Goal: Navigation & Orientation: Find specific page/section

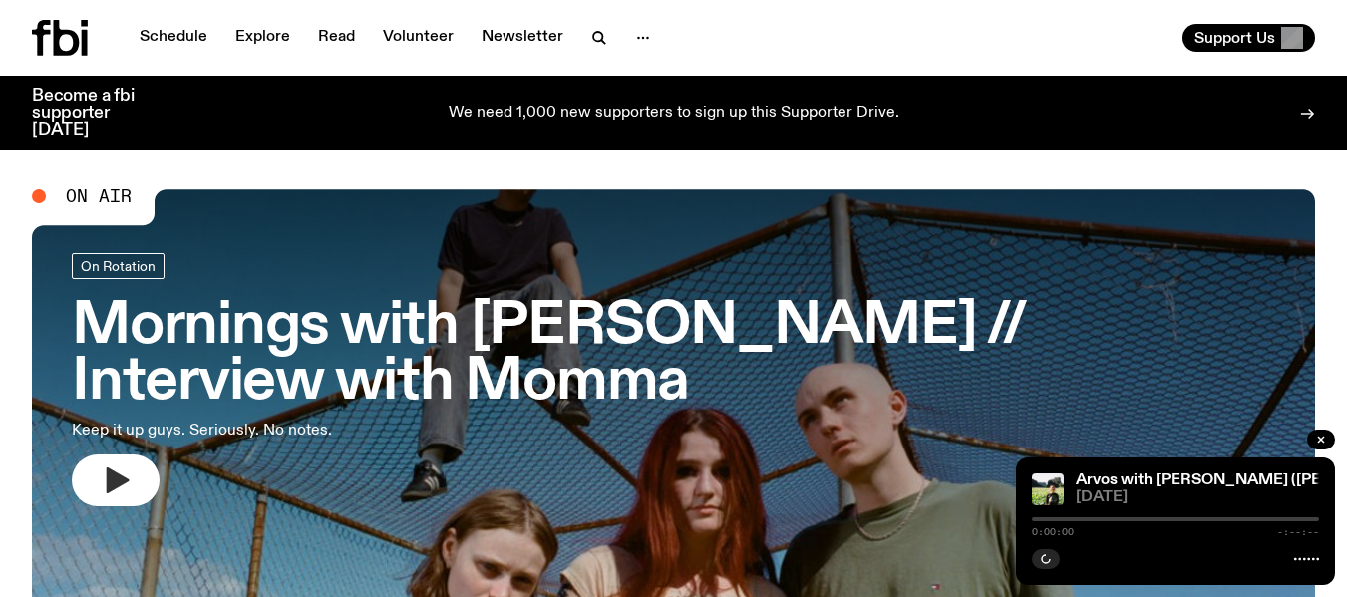
click at [115, 476] on icon "button" at bounding box center [118, 480] width 23 height 26
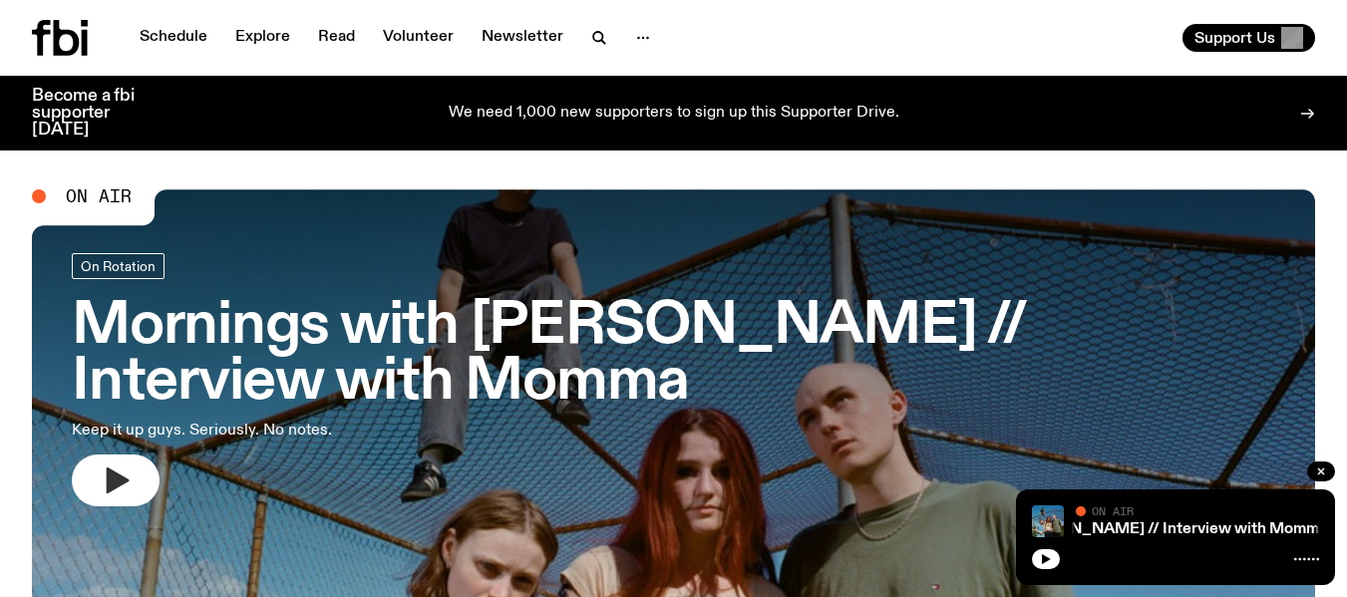
click at [122, 476] on icon "button" at bounding box center [118, 480] width 23 height 26
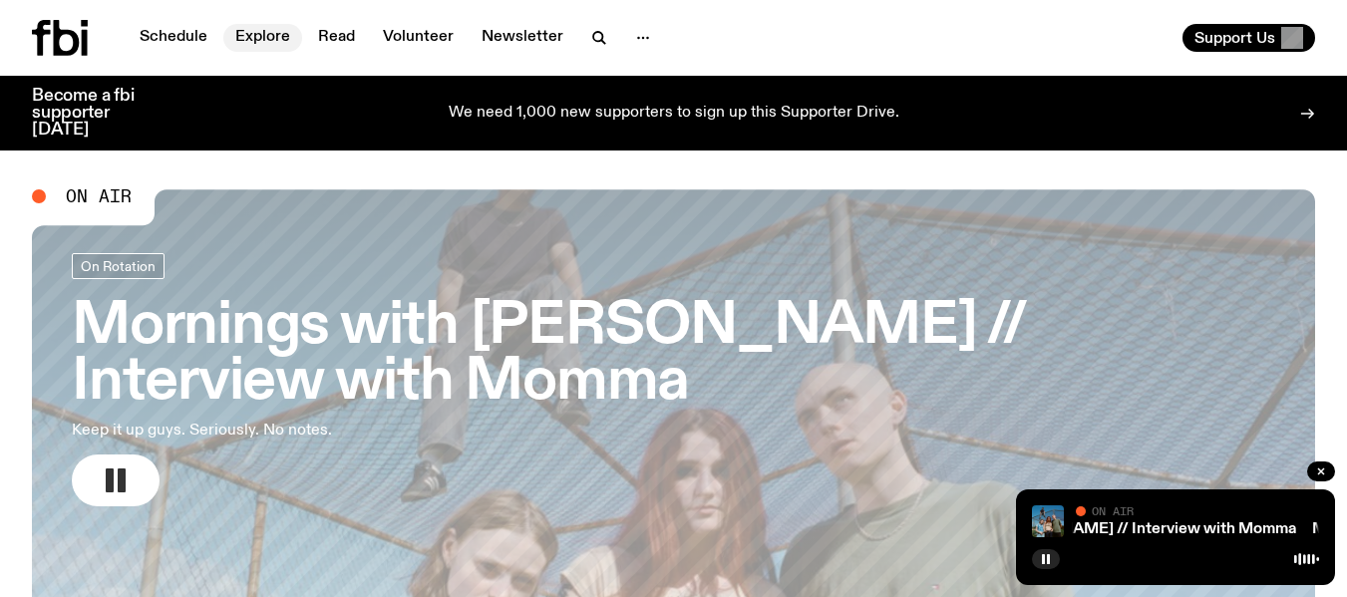
click at [278, 37] on link "Explore" at bounding box center [262, 38] width 79 height 28
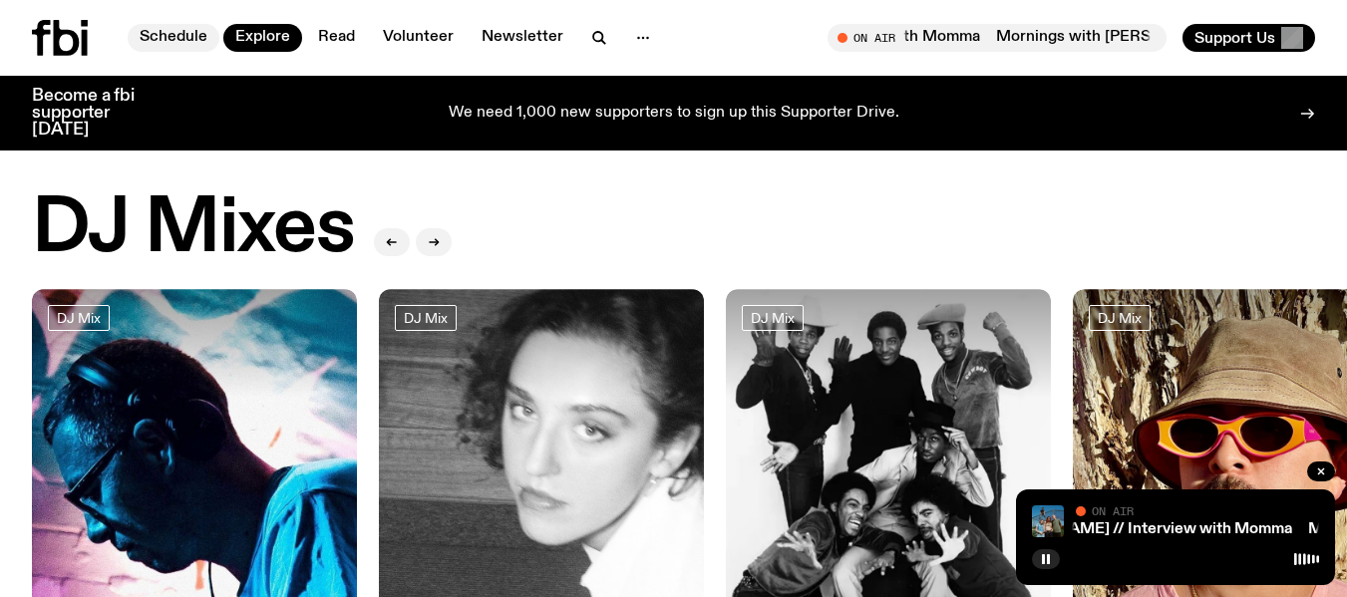
click at [201, 31] on link "Schedule" at bounding box center [174, 38] width 92 height 28
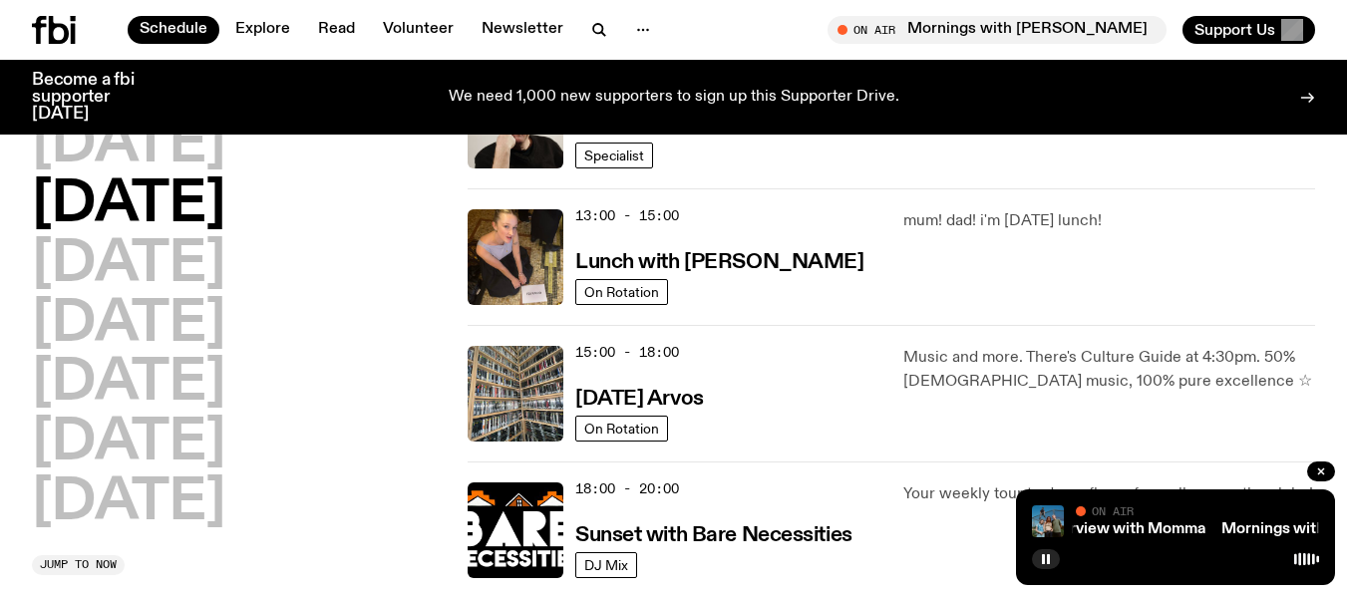
scroll to position [665, 0]
